Goal: Entertainment & Leisure: Browse casually

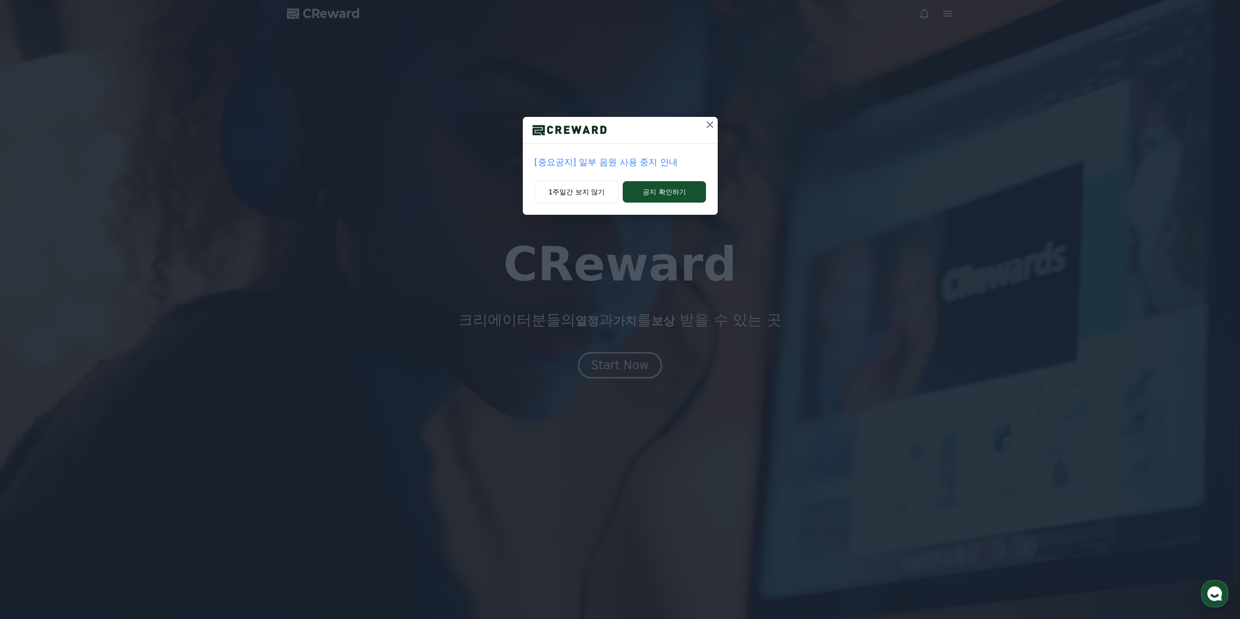
click at [630, 371] on div "[중요공지] 일부 음원 사용 중지 안내 1주일간 보지 않기 공지 확인하기" at bounding box center [620, 309] width 1240 height 619
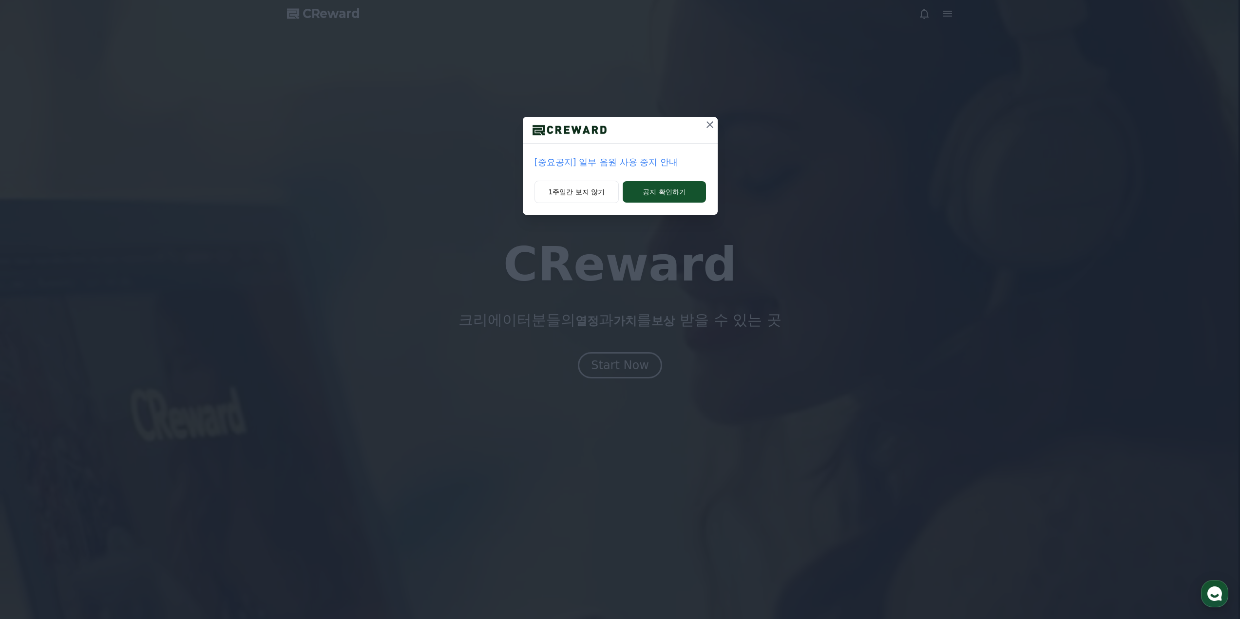
click at [710, 122] on icon at bounding box center [710, 125] width 12 height 12
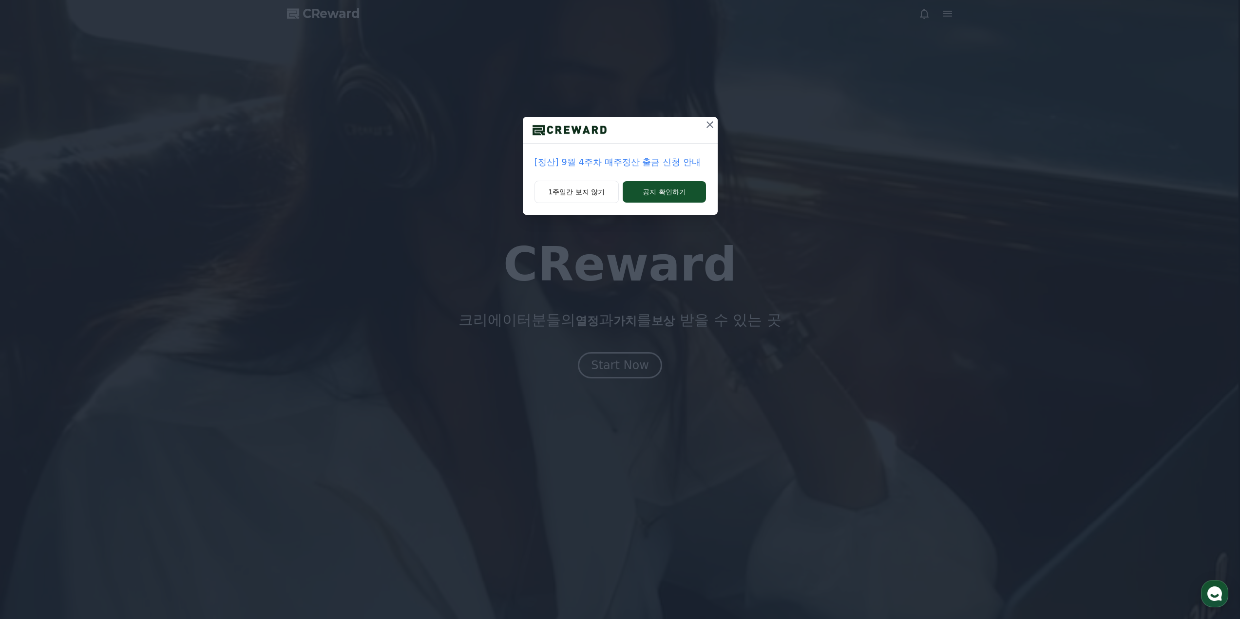
click at [713, 125] on icon at bounding box center [710, 125] width 12 height 12
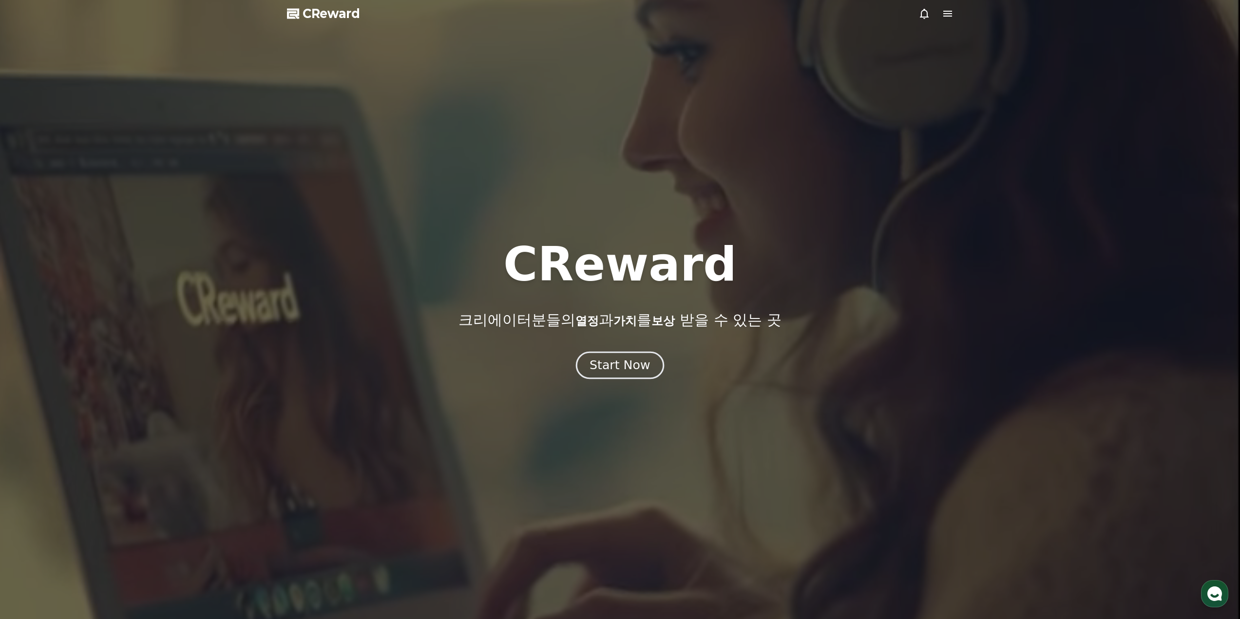
click at [605, 362] on div "Start Now" at bounding box center [620, 365] width 60 height 17
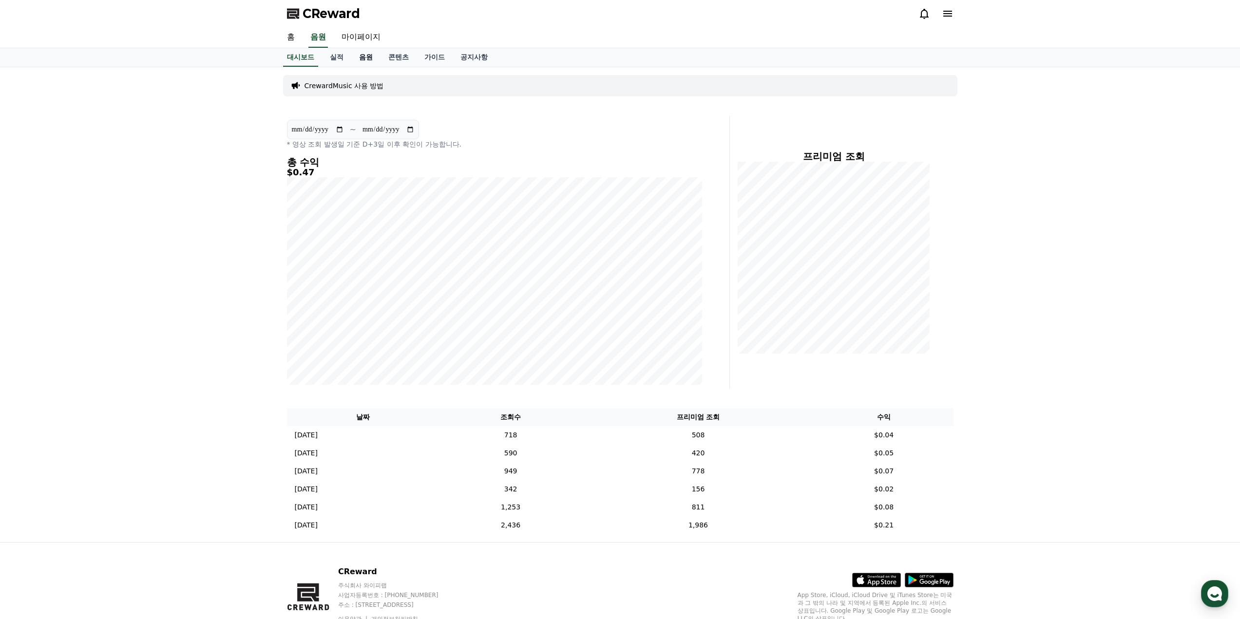
click at [367, 52] on link "음원" at bounding box center [365, 57] width 29 height 19
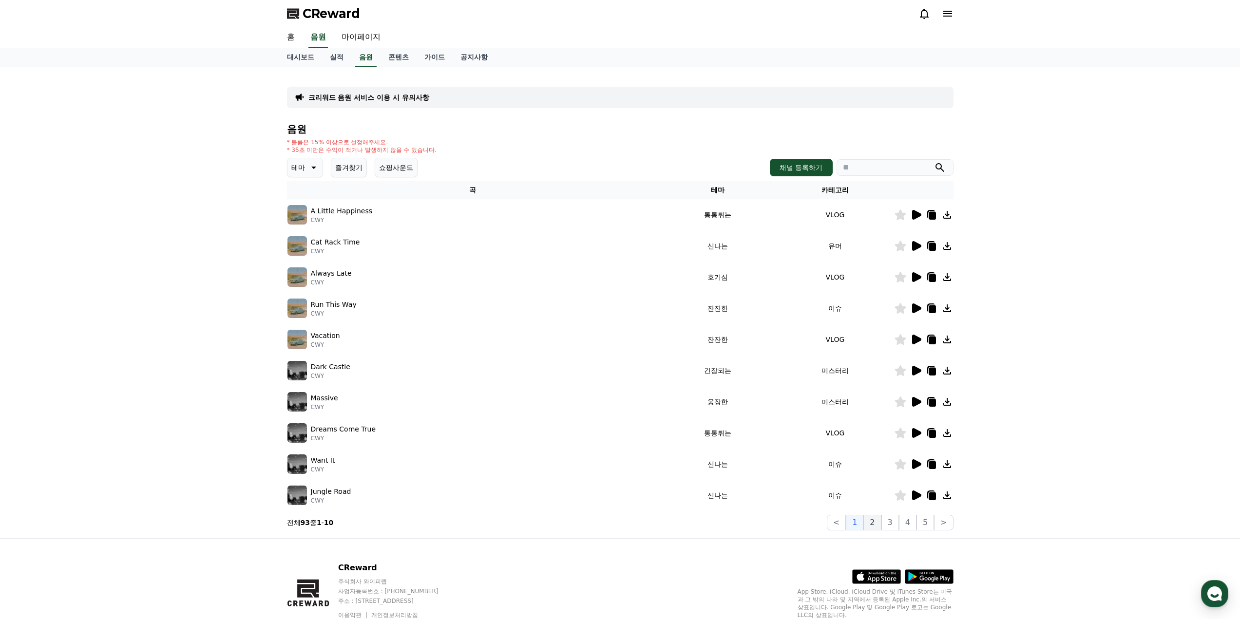
click at [874, 527] on button "2" at bounding box center [873, 523] width 18 height 16
click at [890, 521] on button "3" at bounding box center [891, 523] width 18 height 16
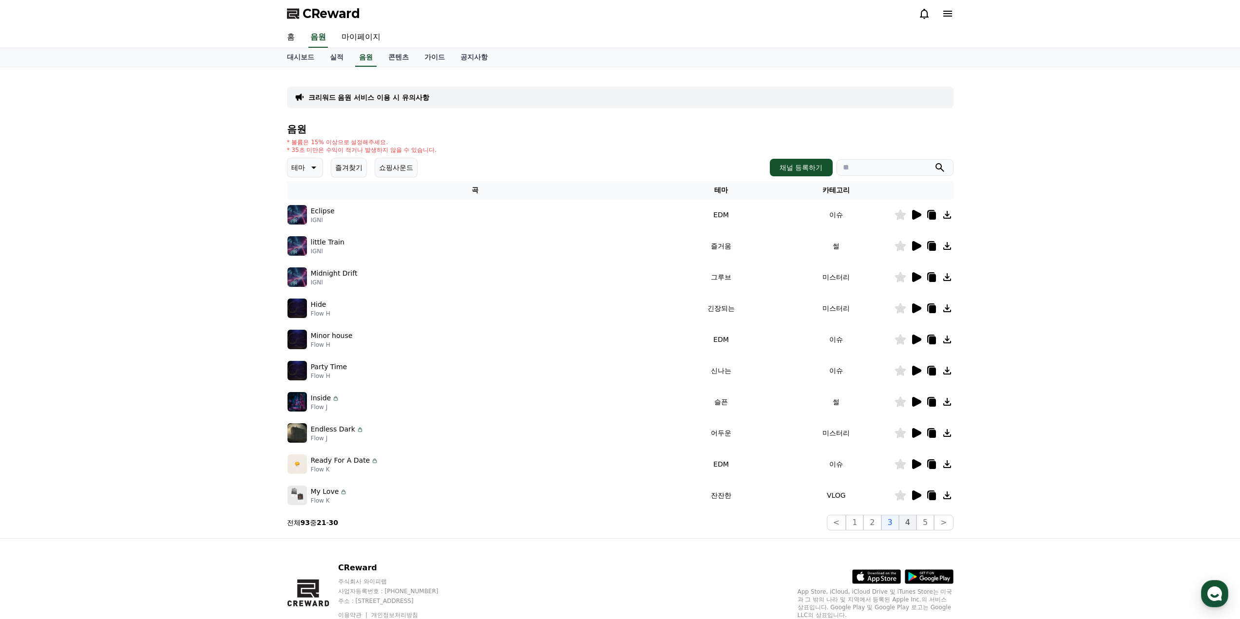
click at [907, 521] on button "4" at bounding box center [908, 523] width 18 height 16
click at [889, 520] on button "3" at bounding box center [891, 523] width 18 height 16
